Goal: Information Seeking & Learning: Learn about a topic

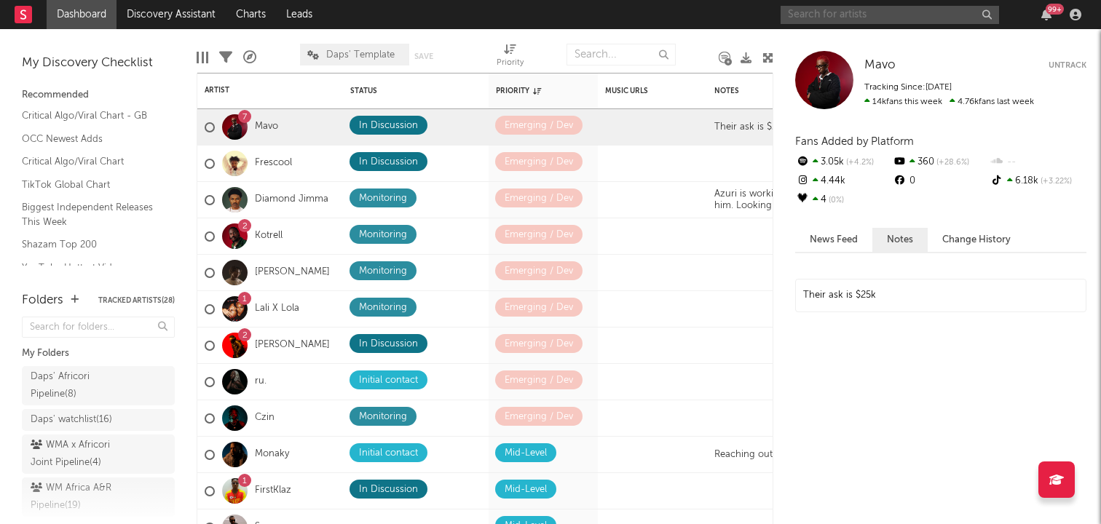
click at [923, 12] on input "text" at bounding box center [889, 15] width 218 height 18
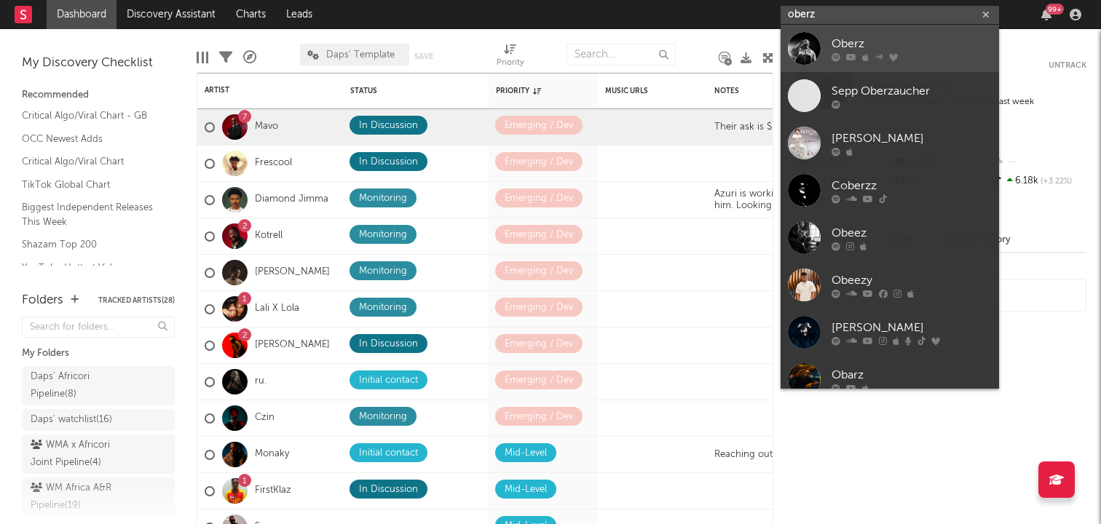
type input "oberz"
click at [800, 52] on div at bounding box center [804, 48] width 33 height 33
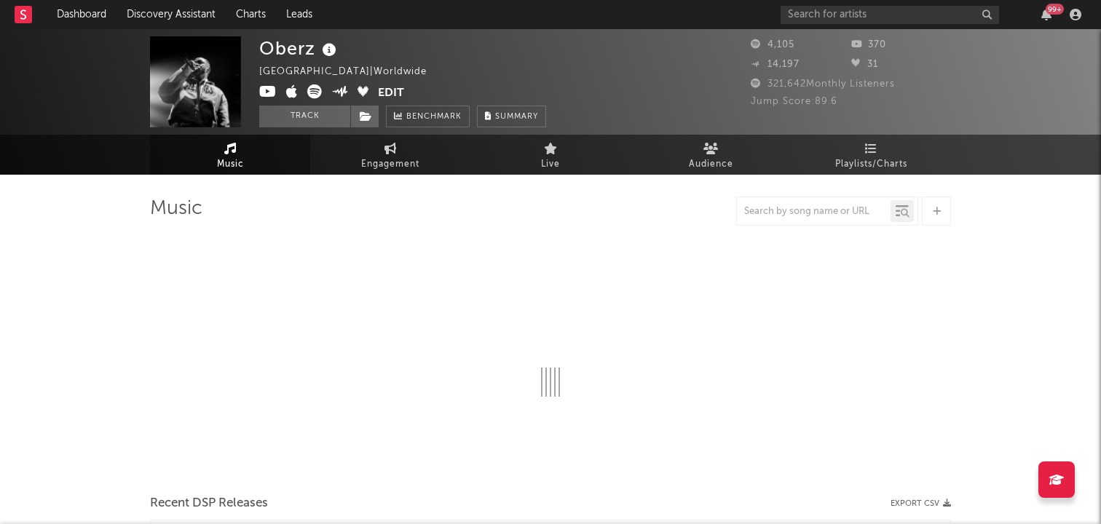
select select "6m"
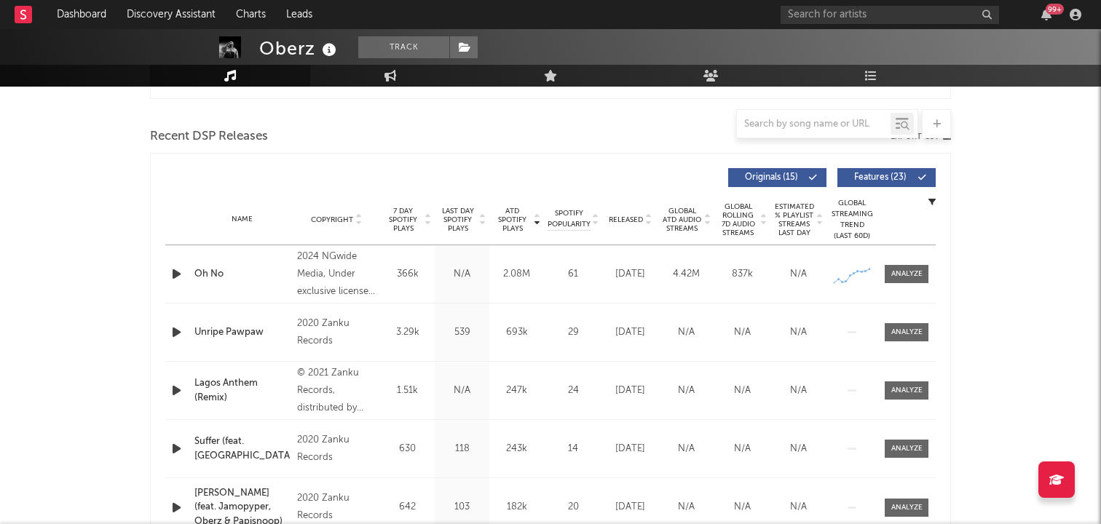
scroll to position [498, 0]
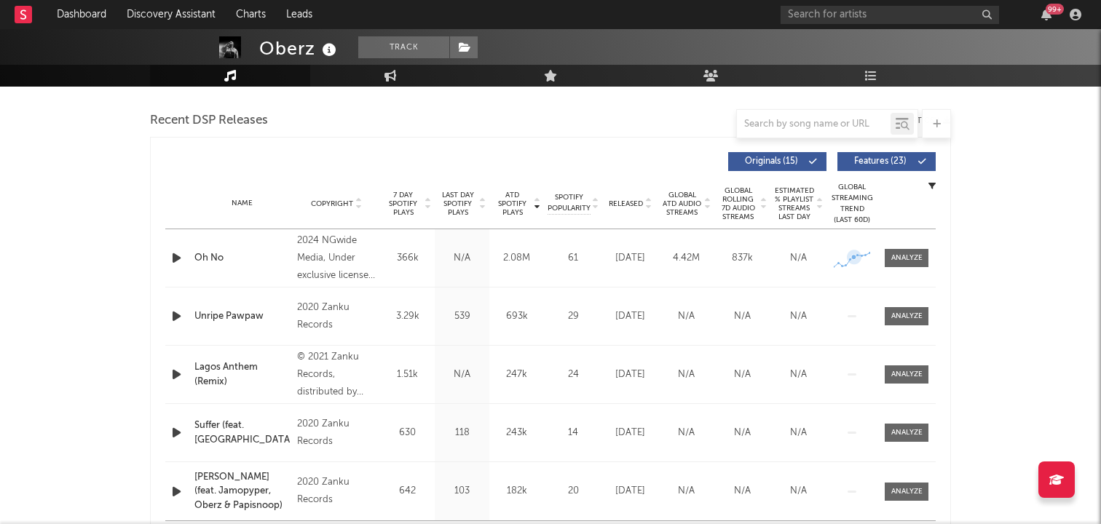
click at [853, 265] on icon at bounding box center [851, 260] width 36 height 14
click at [908, 266] on span at bounding box center [906, 258] width 44 height 18
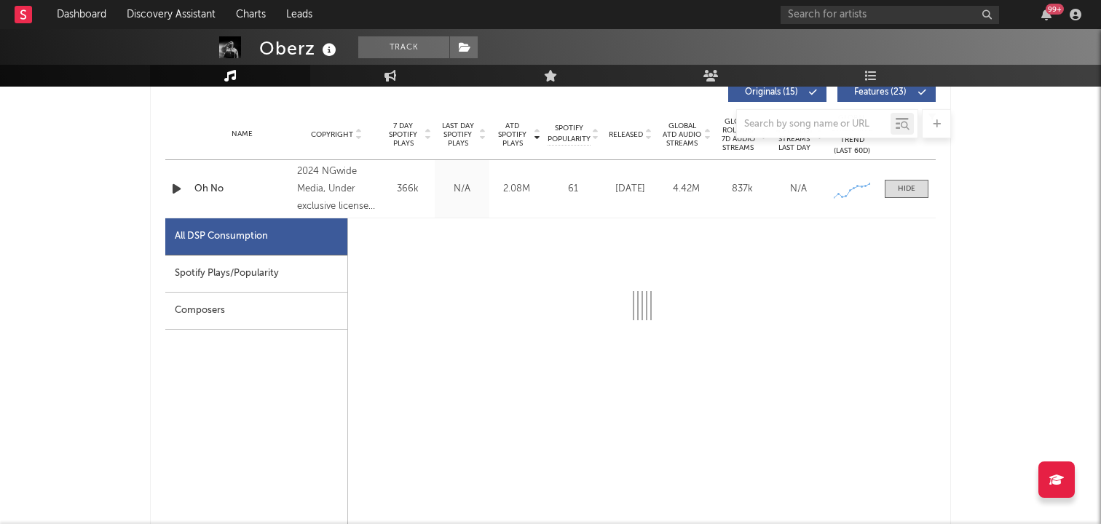
scroll to position [604, 0]
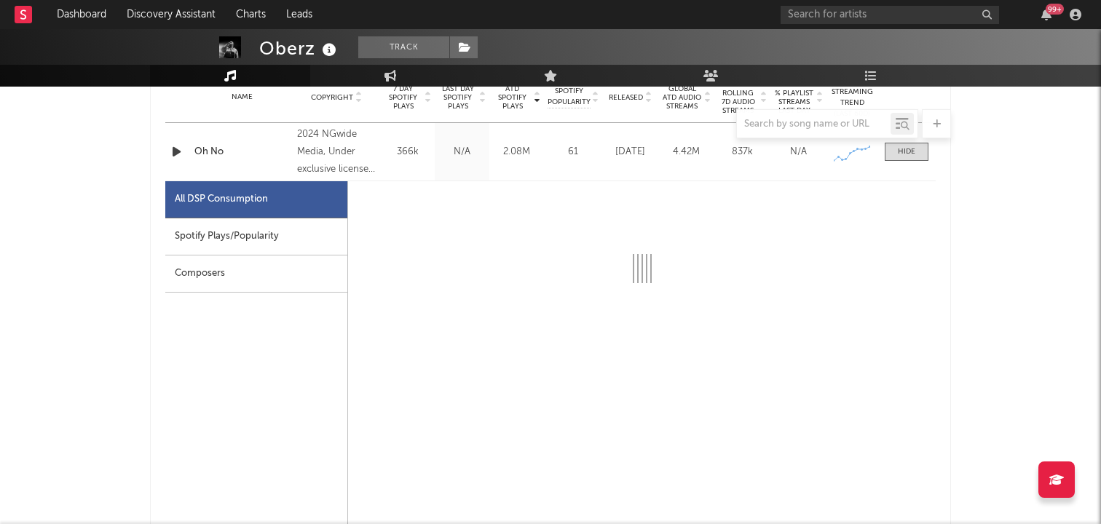
select select "1w"
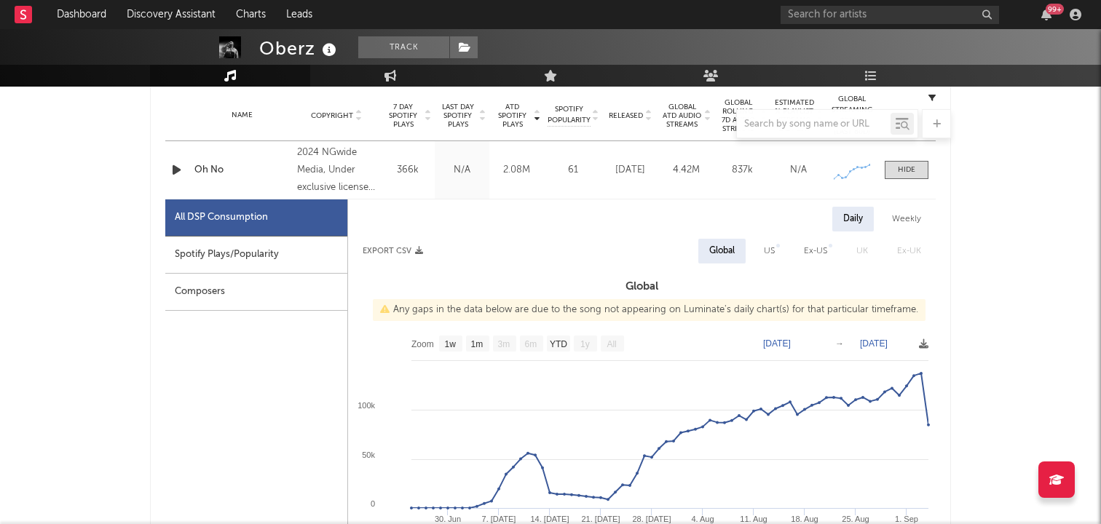
scroll to position [566, 0]
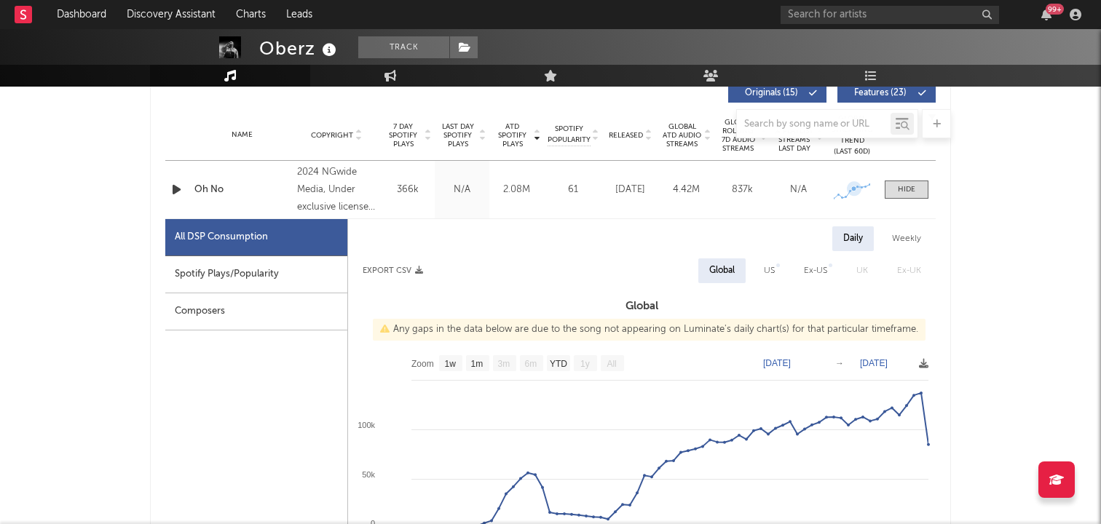
click at [855, 196] on icon at bounding box center [851, 191] width 36 height 14
click at [901, 191] on div at bounding box center [906, 189] width 17 height 11
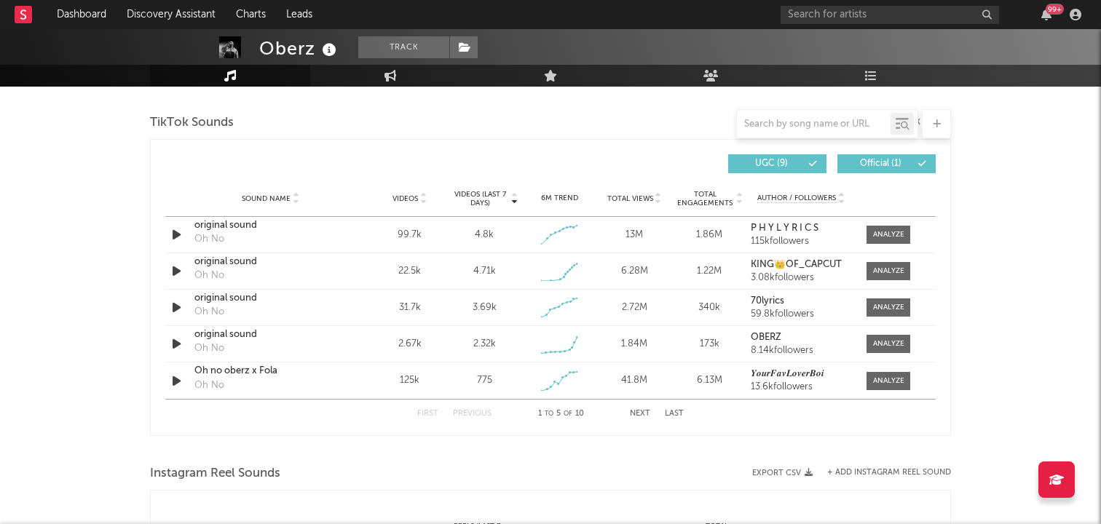
scroll to position [967, 0]
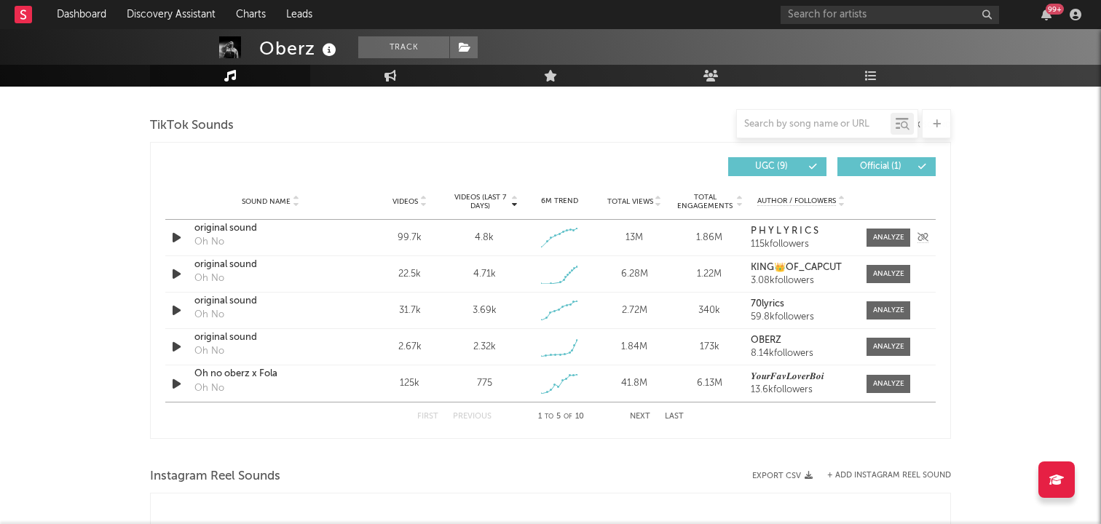
click at [408, 242] on div "99.7k" at bounding box center [410, 238] width 68 height 15
click at [197, 231] on div "original sound" at bounding box center [270, 228] width 152 height 15
